Goal: Transaction & Acquisition: Purchase product/service

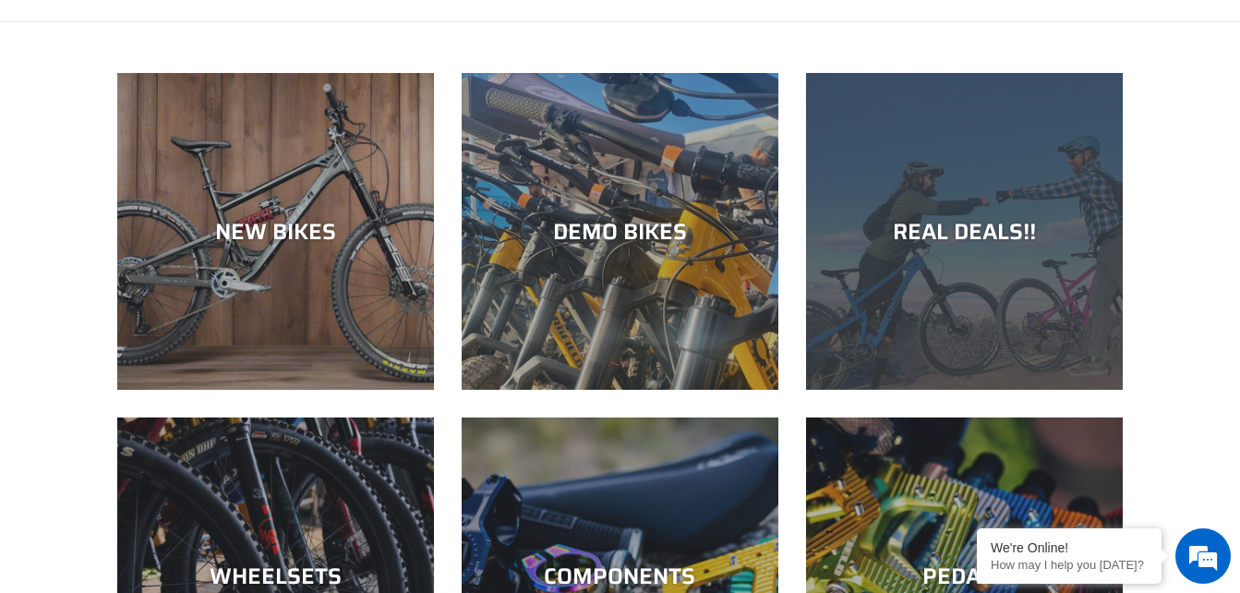
scroll to position [92, 0]
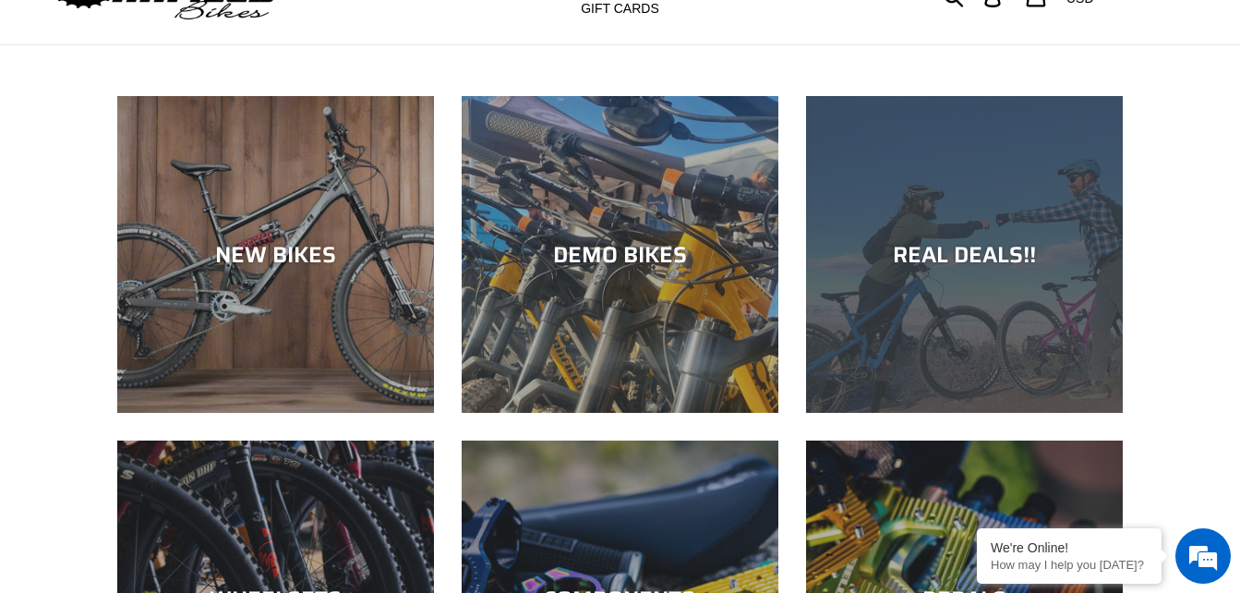
click at [1054, 413] on div "REAL DEALS!!" at bounding box center [964, 413] width 317 height 0
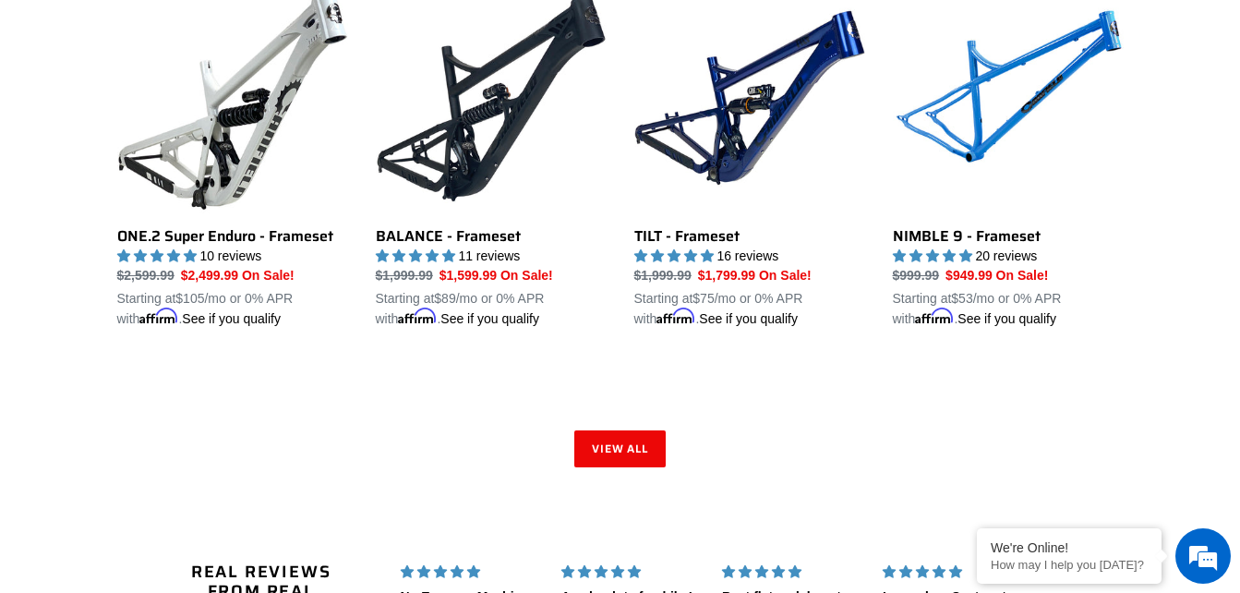
scroll to position [2862, 0]
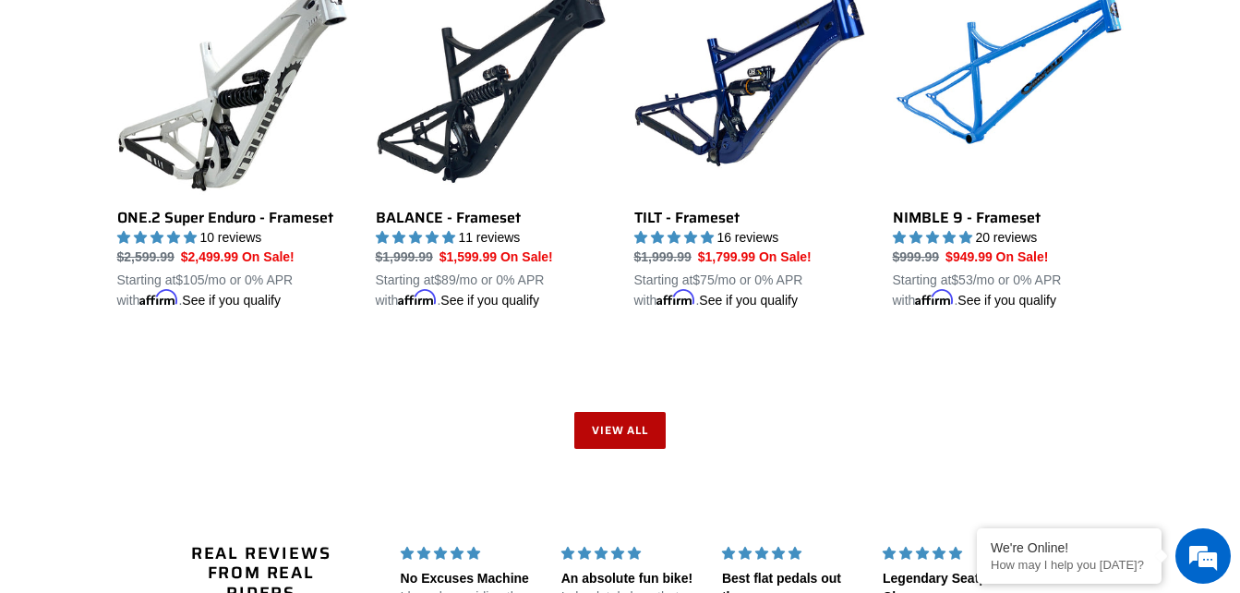
click at [648, 412] on link "View all" at bounding box center [620, 430] width 92 height 37
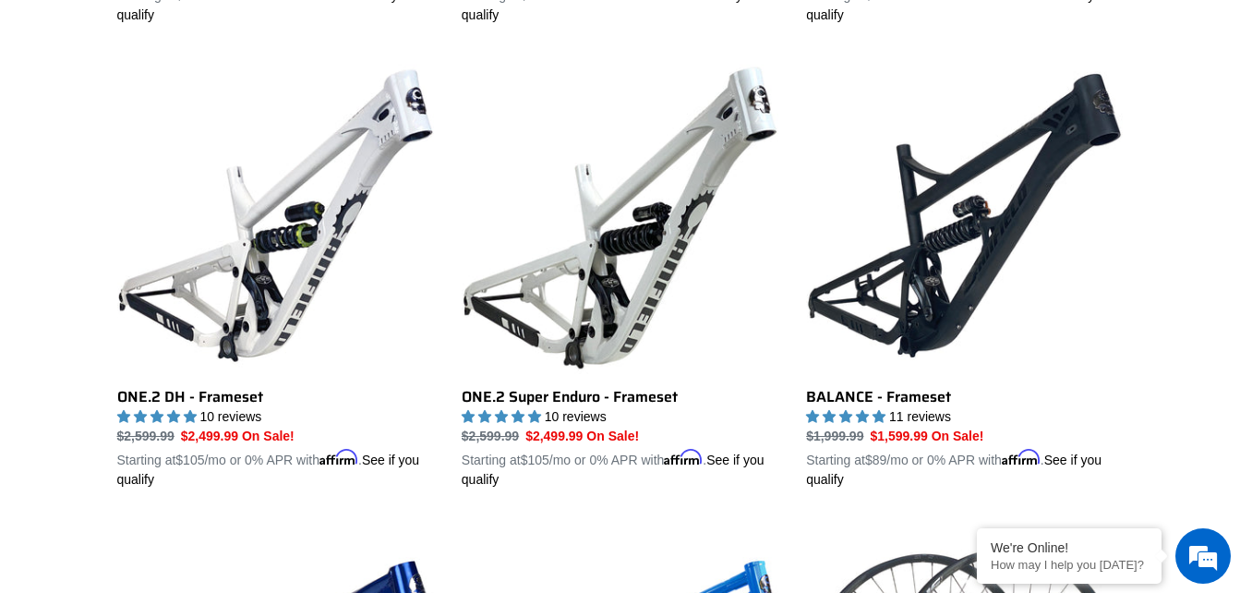
scroll to position [2805, 0]
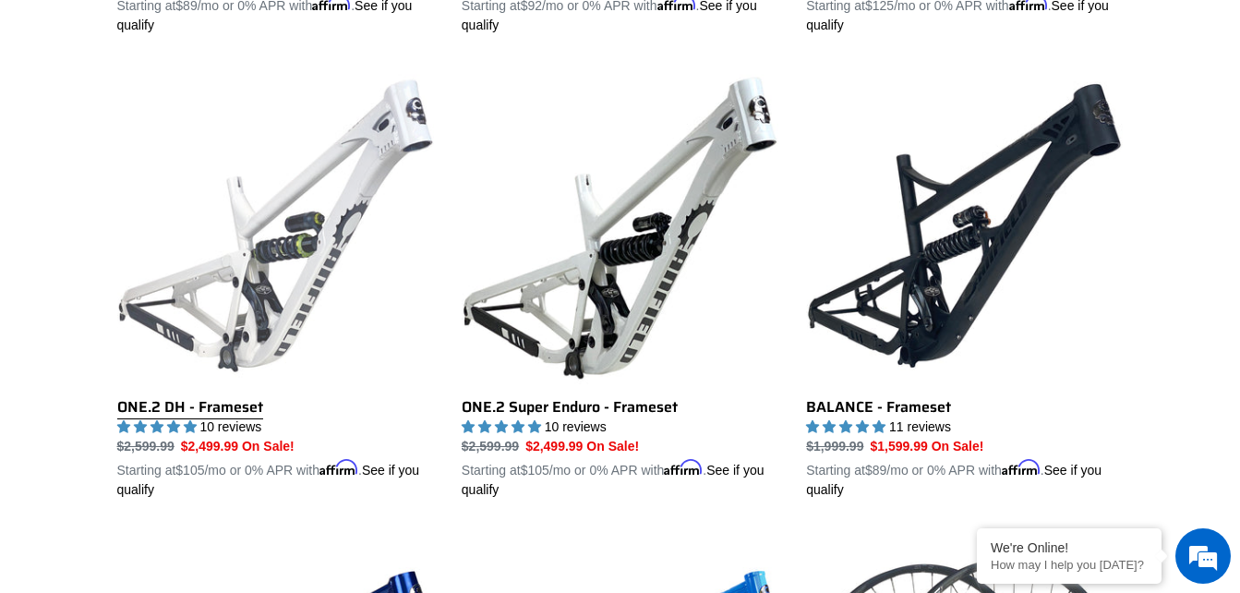
click at [280, 243] on link "ONE.2 DH - Frameset" at bounding box center [275, 283] width 317 height 432
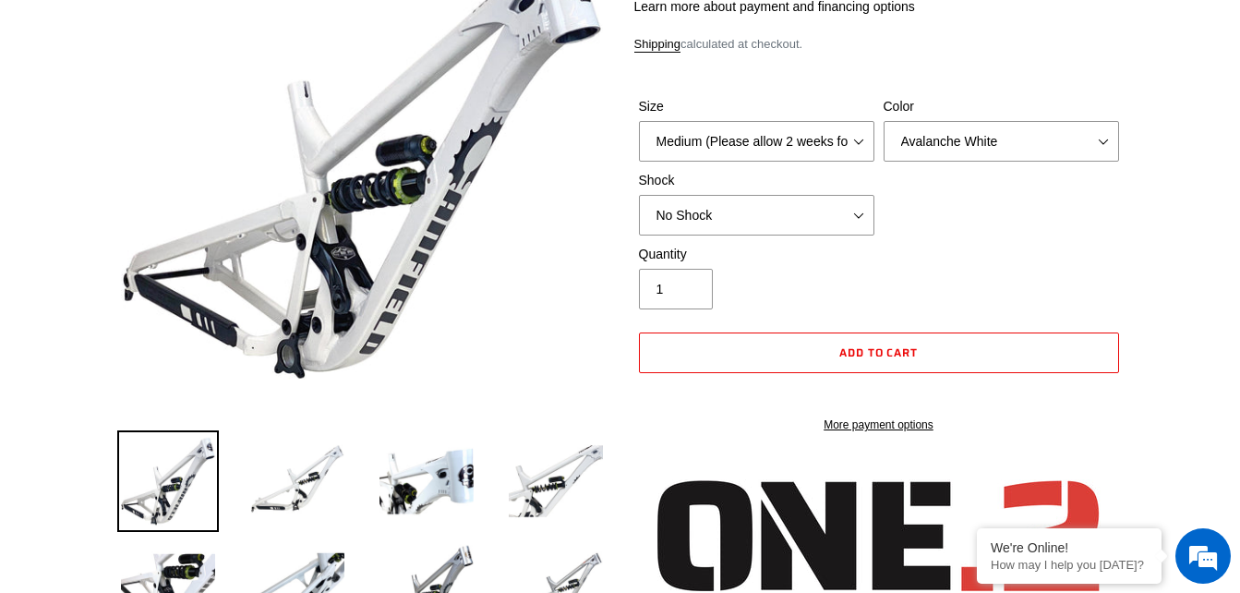
scroll to position [185, 0]
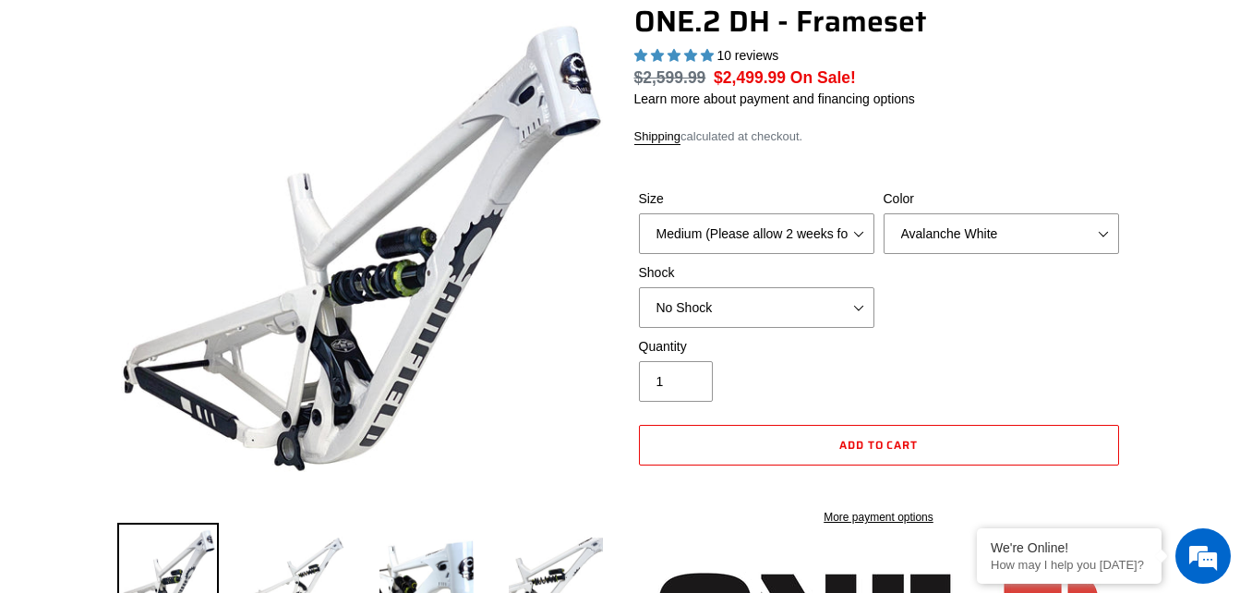
select select "highest-rating"
click at [858, 229] on select "Medium (Please allow 2 weeks for delivery) Large (Sold Out)" at bounding box center [756, 233] width 235 height 41
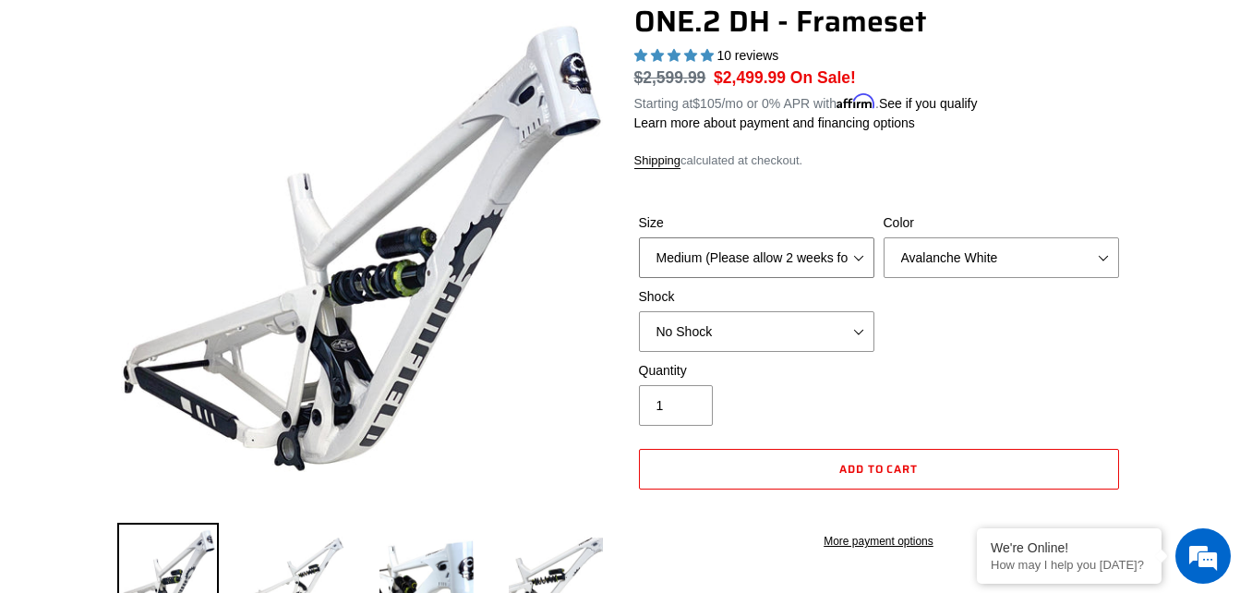
click at [639, 237] on select "Medium (Please allow 2 weeks for delivery) Large (Sold Out)" at bounding box center [756, 257] width 235 height 41
click at [1101, 255] on select "Avalanche White Bentonite Grey" at bounding box center [1001, 257] width 235 height 41
click at [884, 237] on select "Avalanche White Bentonite Grey" at bounding box center [1001, 257] width 235 height 41
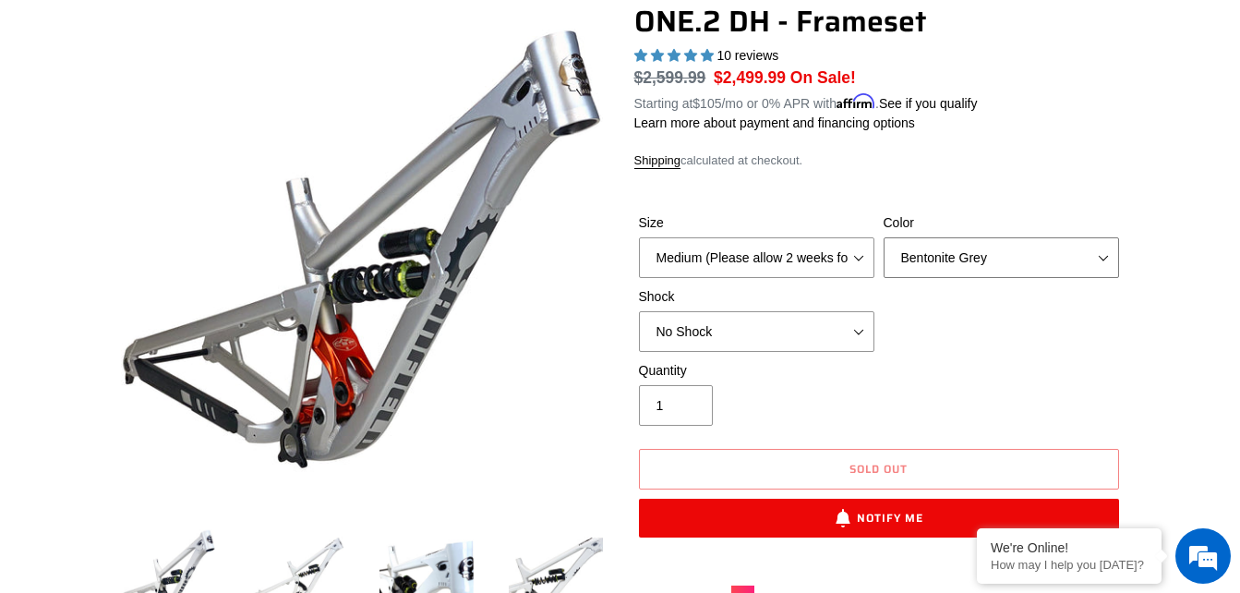
click at [1110, 246] on select "Avalanche White Bentonite Grey" at bounding box center [1001, 257] width 235 height 41
select select "Avalanche White"
click at [884, 237] on select "Avalanche White Bentonite Grey" at bounding box center [1001, 257] width 235 height 41
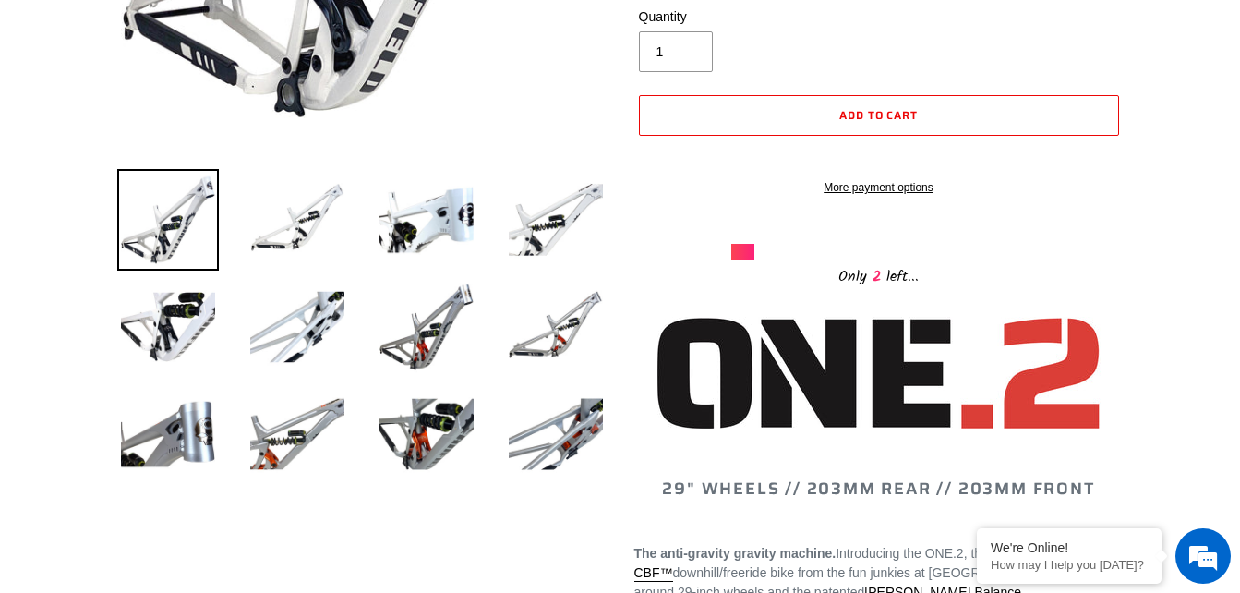
scroll to position [554, 0]
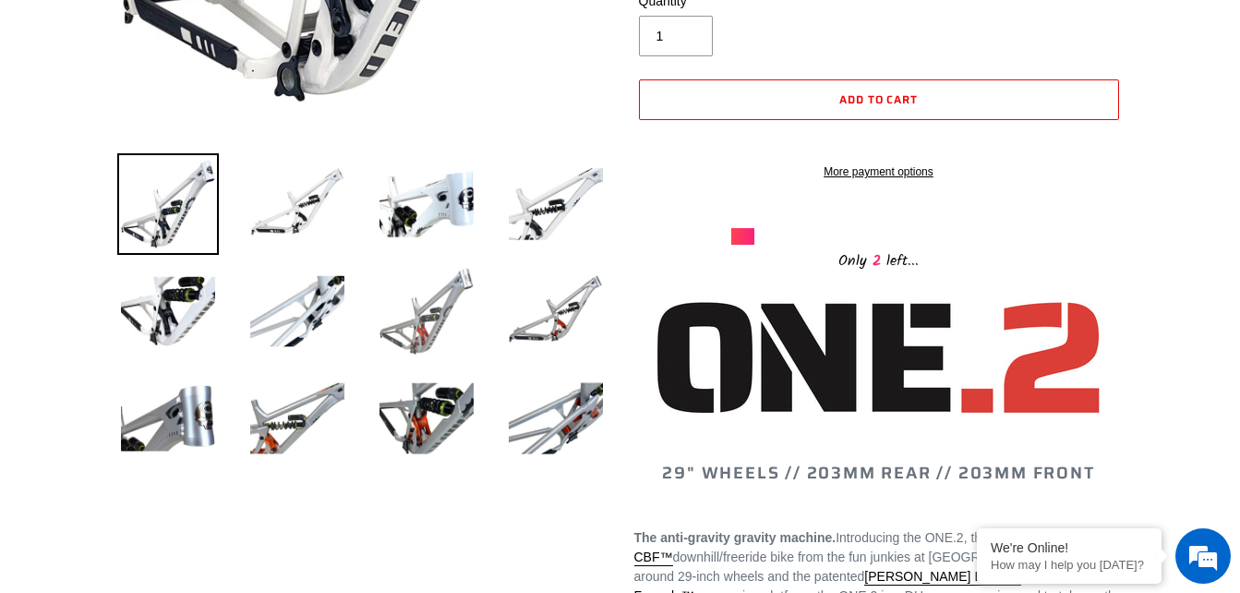
click at [432, 333] on img at bounding box center [427, 311] width 102 height 102
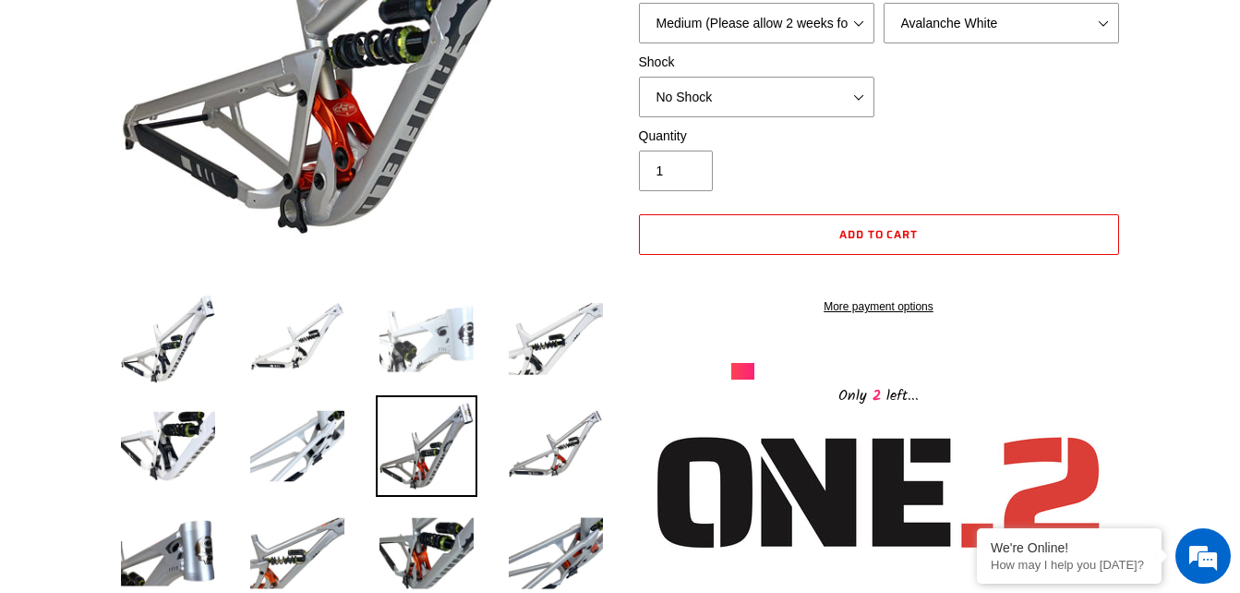
scroll to position [462, 0]
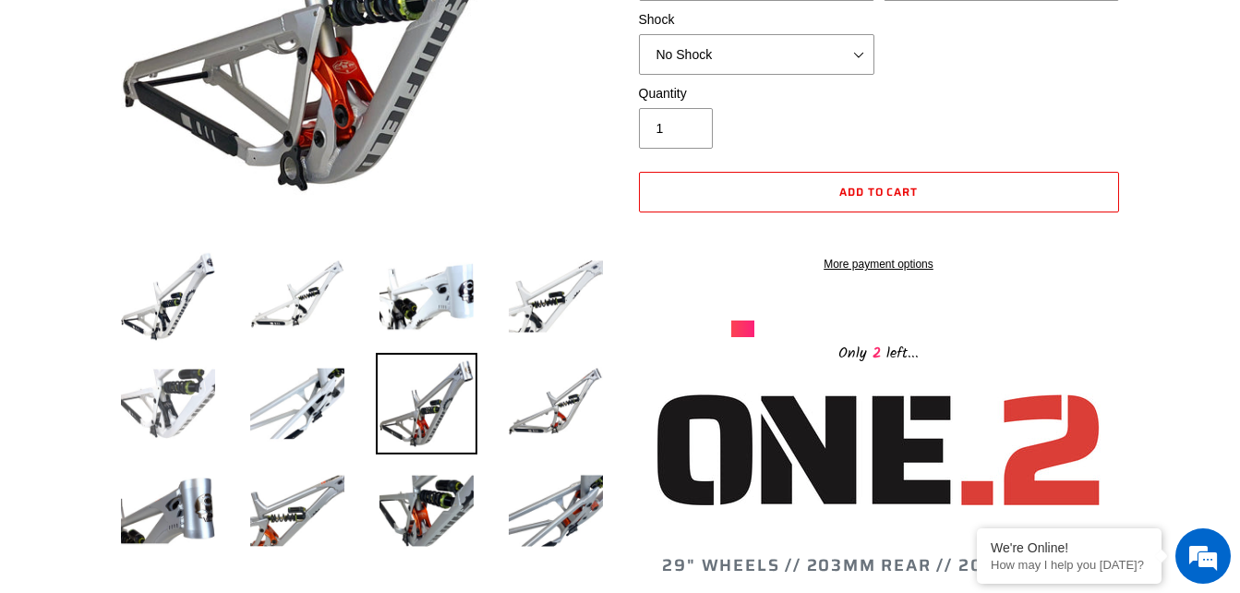
click at [163, 434] on img at bounding box center [168, 404] width 102 height 102
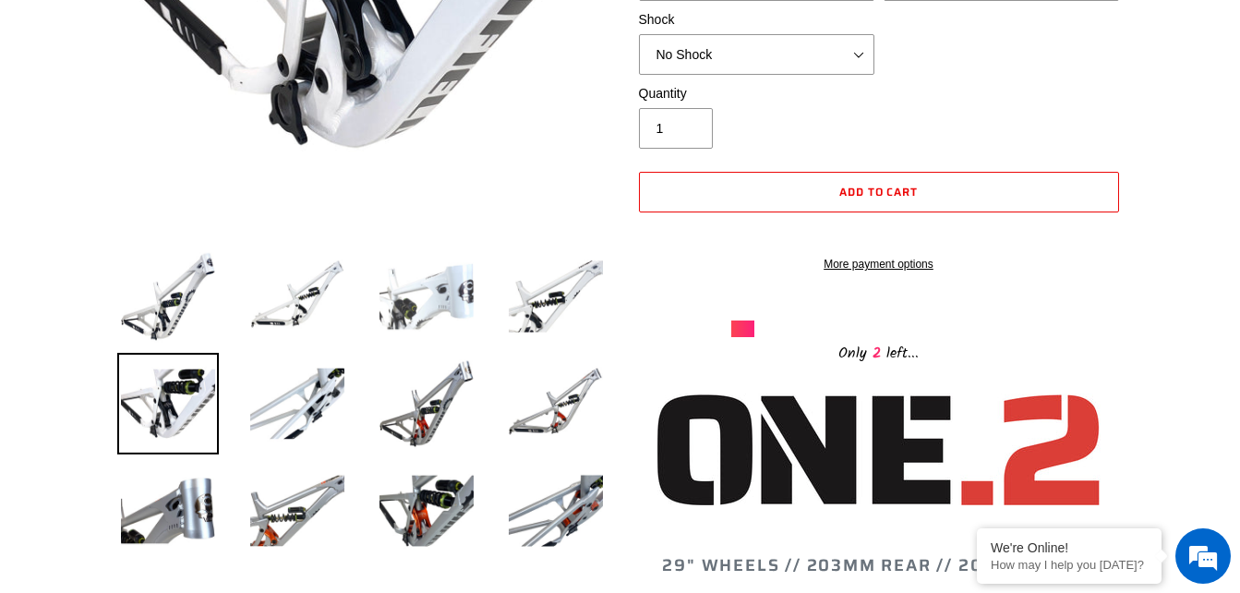
click at [449, 270] on img at bounding box center [427, 297] width 102 height 102
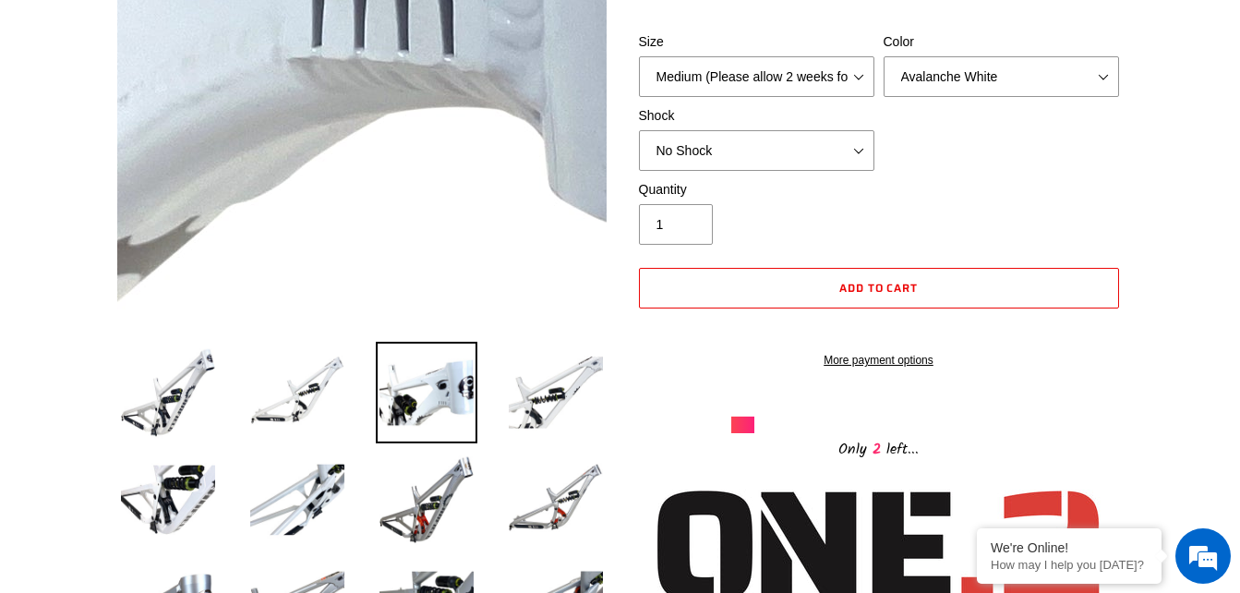
scroll to position [369, 0]
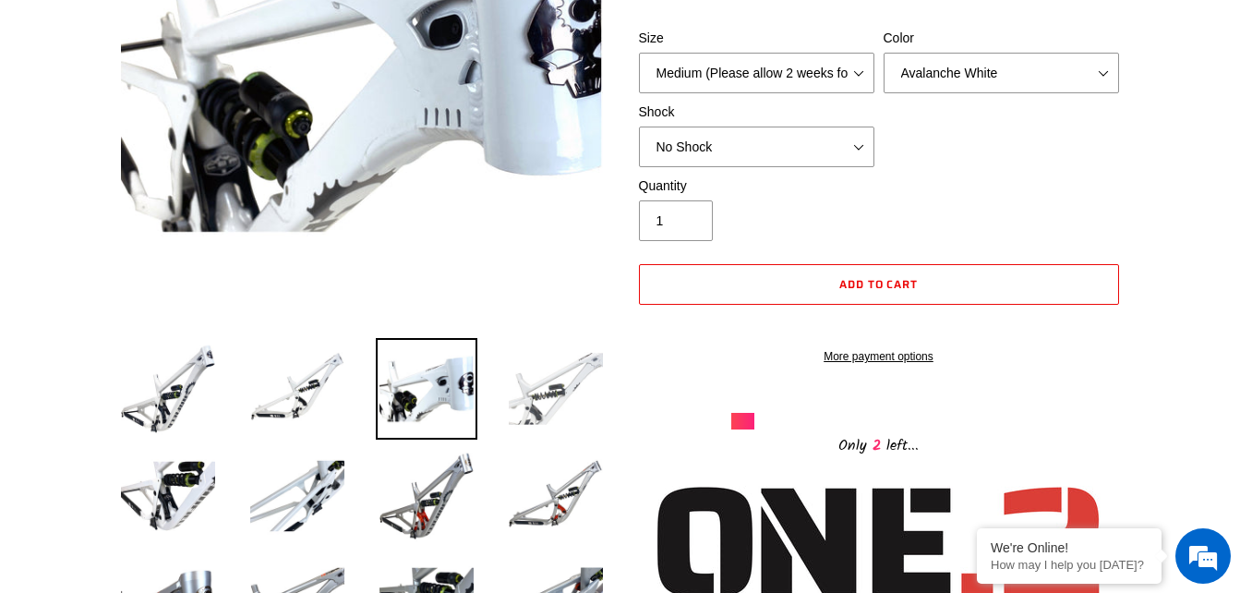
click at [544, 417] on img at bounding box center [556, 389] width 102 height 102
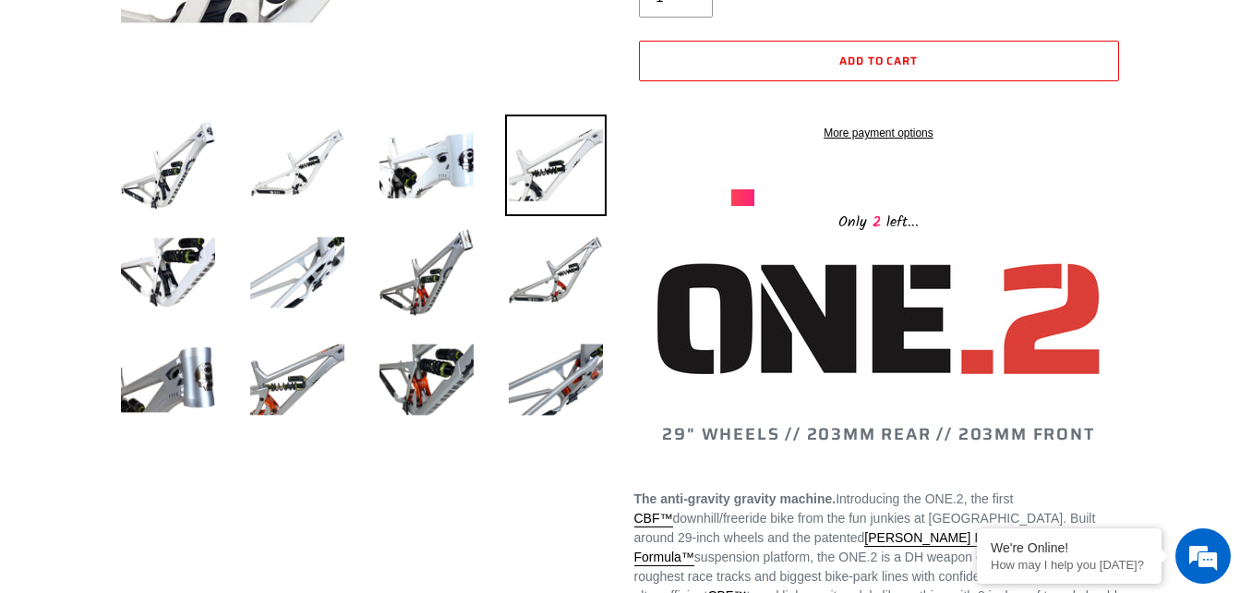
scroll to position [554, 0]
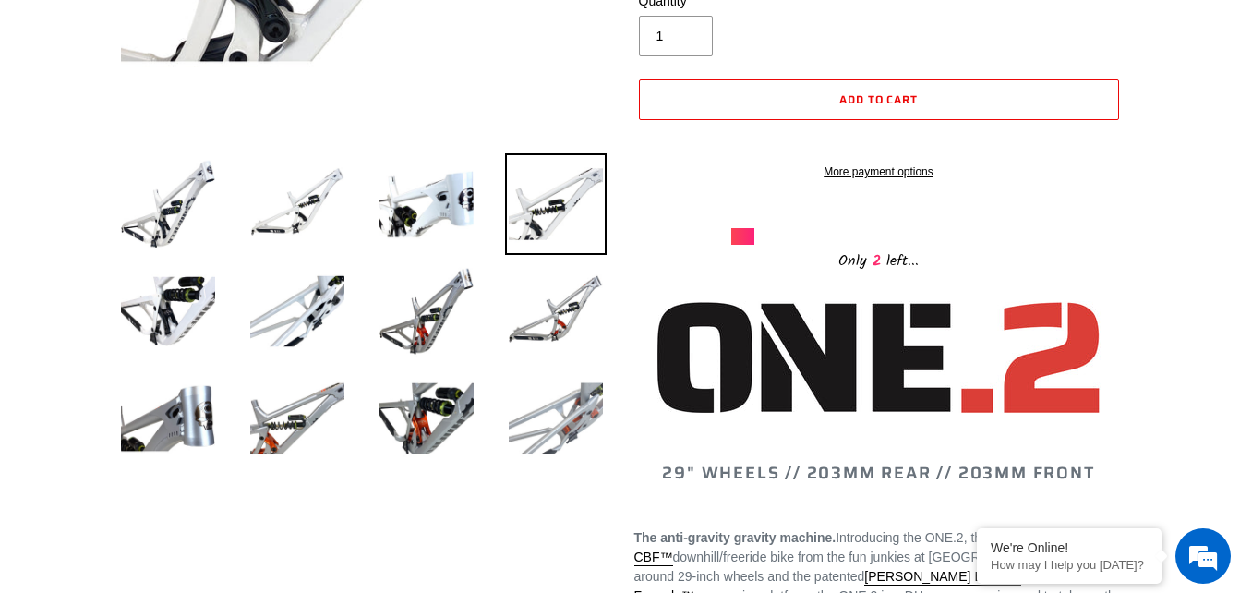
click at [556, 415] on img at bounding box center [556, 418] width 102 height 102
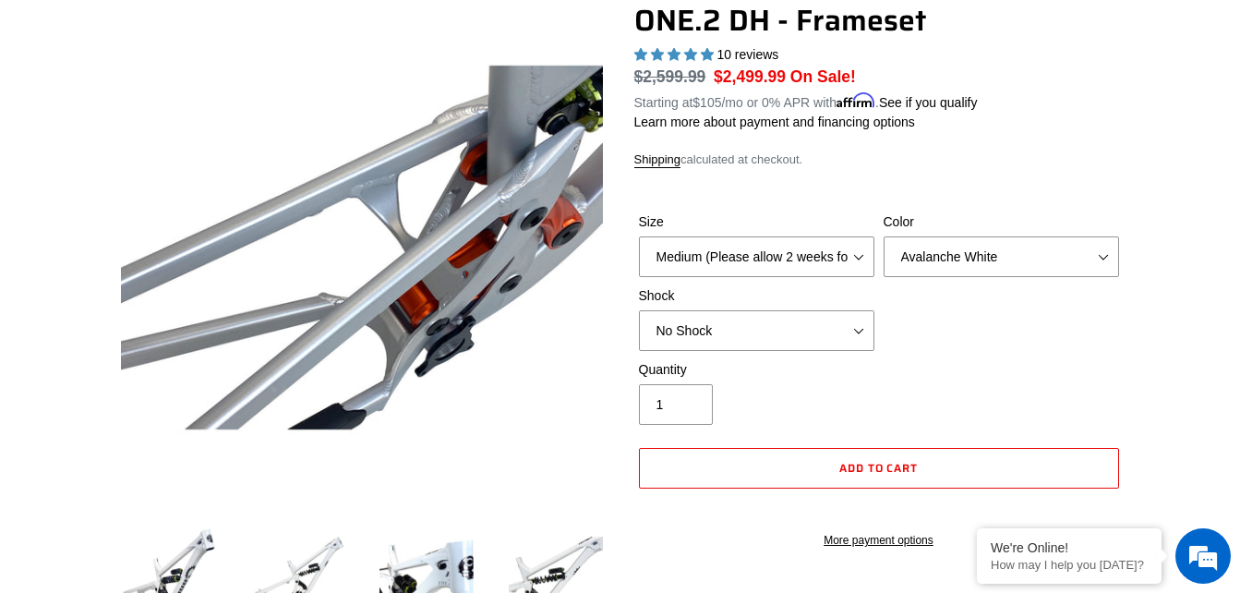
scroll to position [185, 0]
